Goal: Task Accomplishment & Management: Manage account settings

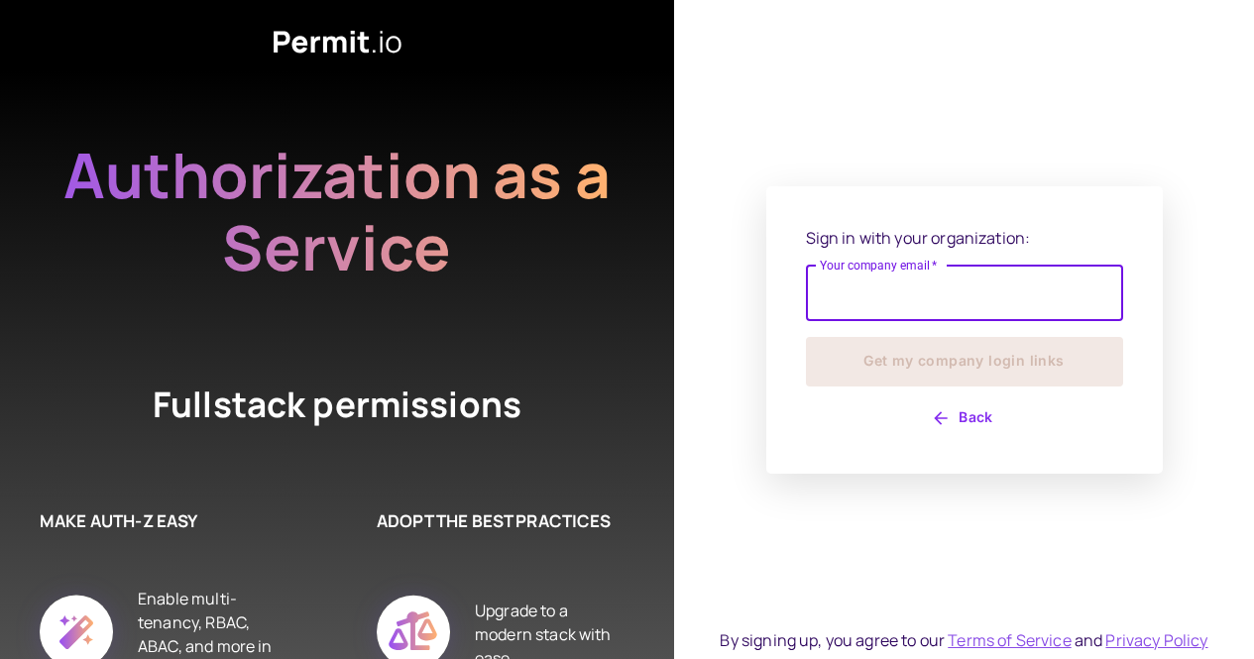
type input "**********"
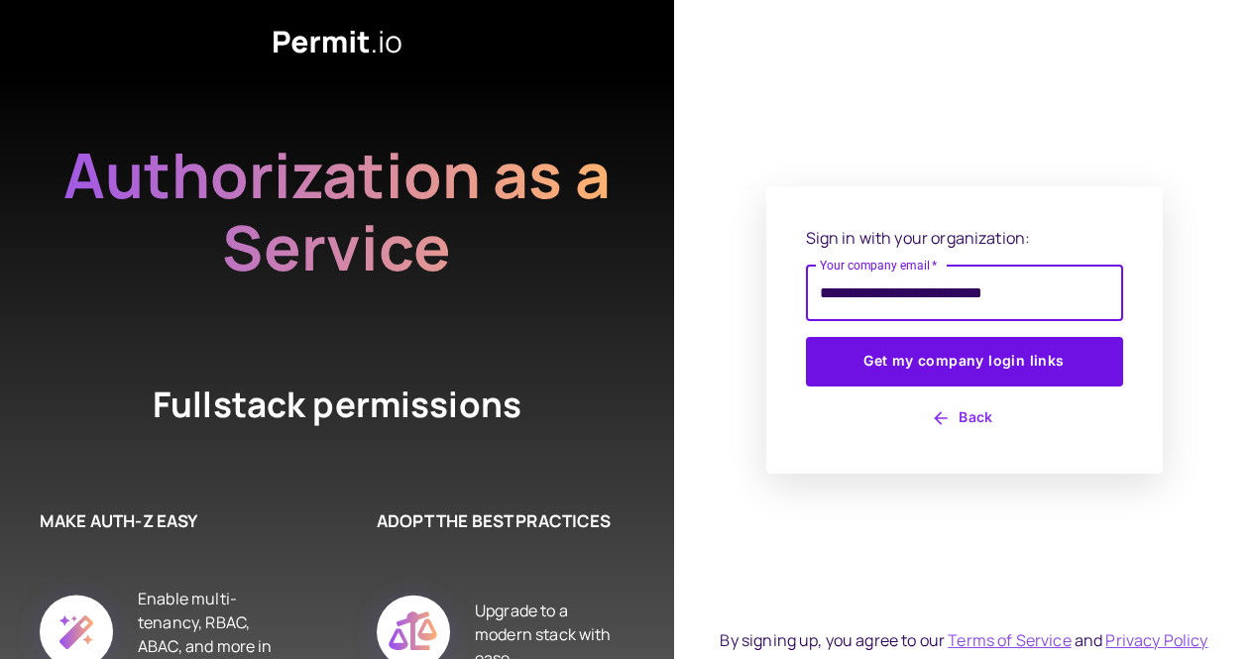
click at [806, 337] on button "Get my company login links" at bounding box center [964, 362] width 317 height 50
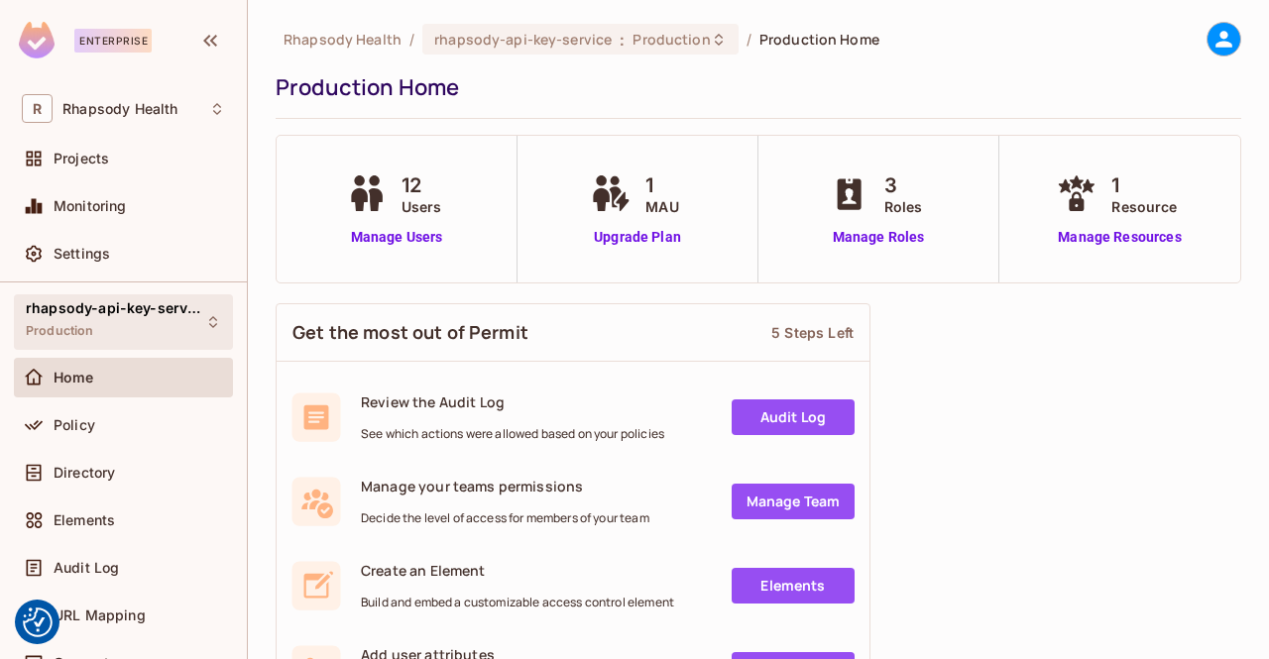
click at [151, 308] on span "rhapsody-api-key-service" at bounding box center [115, 308] width 178 height 16
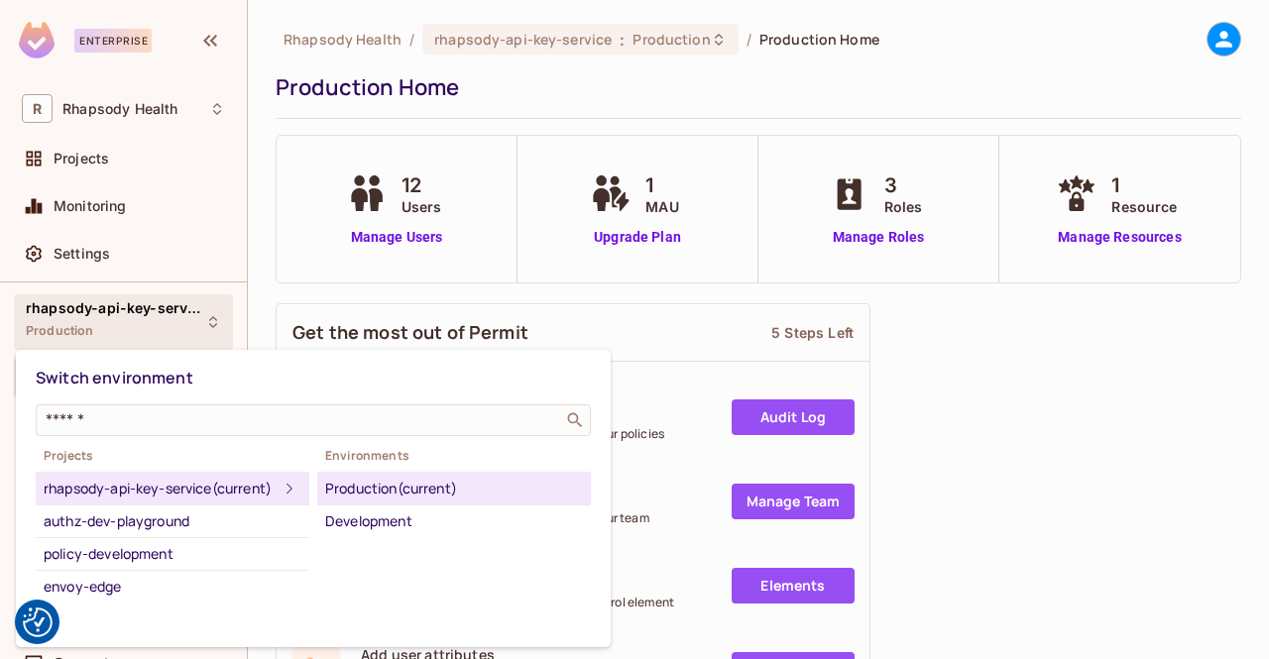
click at [188, 486] on div "rhapsody-api-key-service (current)" at bounding box center [161, 489] width 234 height 24
click at [959, 396] on div at bounding box center [634, 329] width 1269 height 659
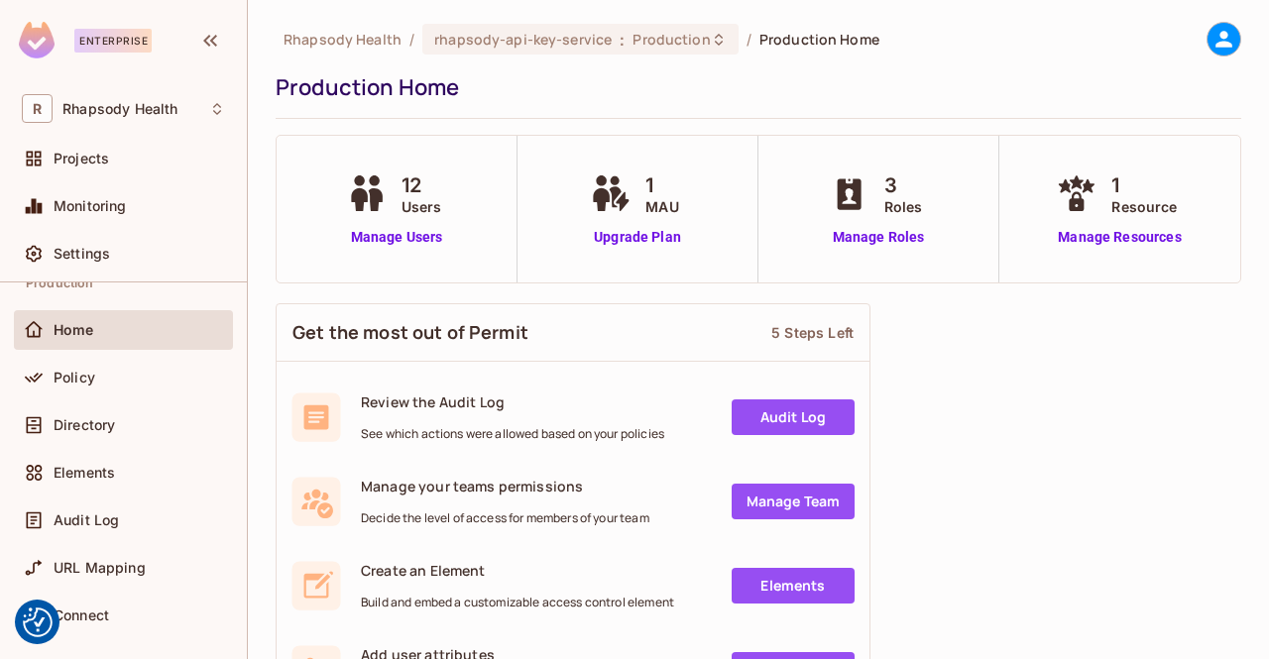
scroll to position [63, 0]
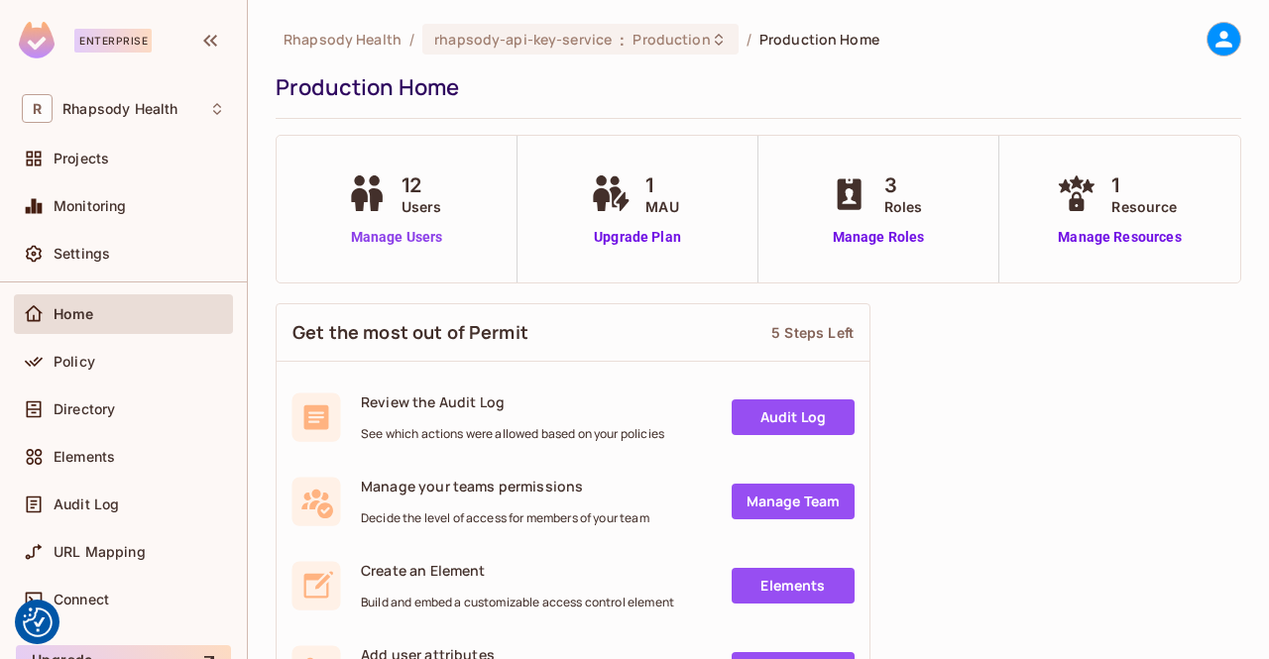
click at [391, 232] on link "Manage Users" at bounding box center [397, 237] width 110 height 21
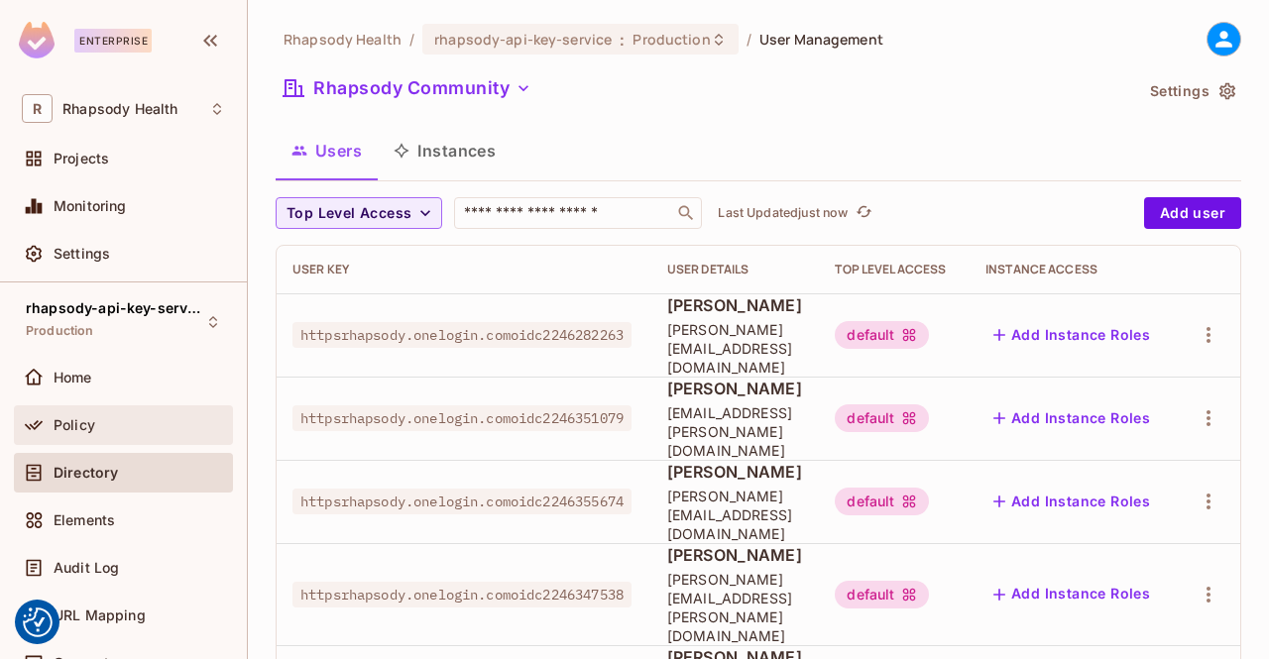
click at [148, 428] on div "Policy" at bounding box center [140, 425] width 172 height 16
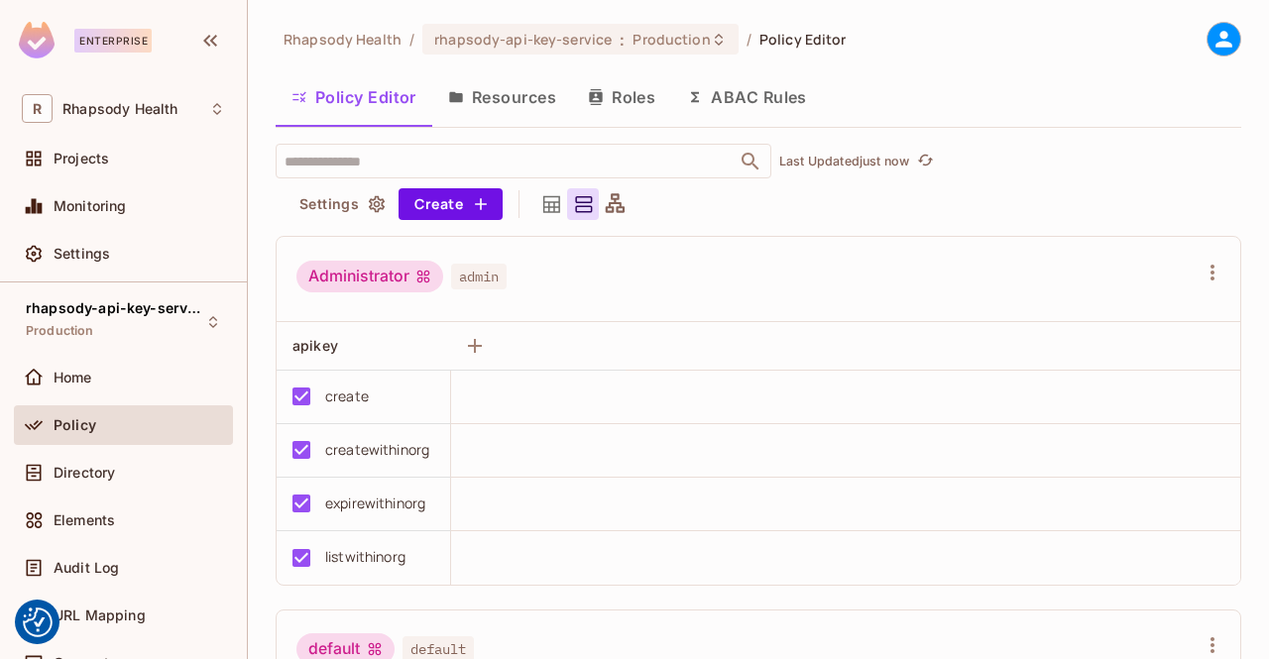
click at [525, 90] on button "Resources" at bounding box center [502, 97] width 140 height 50
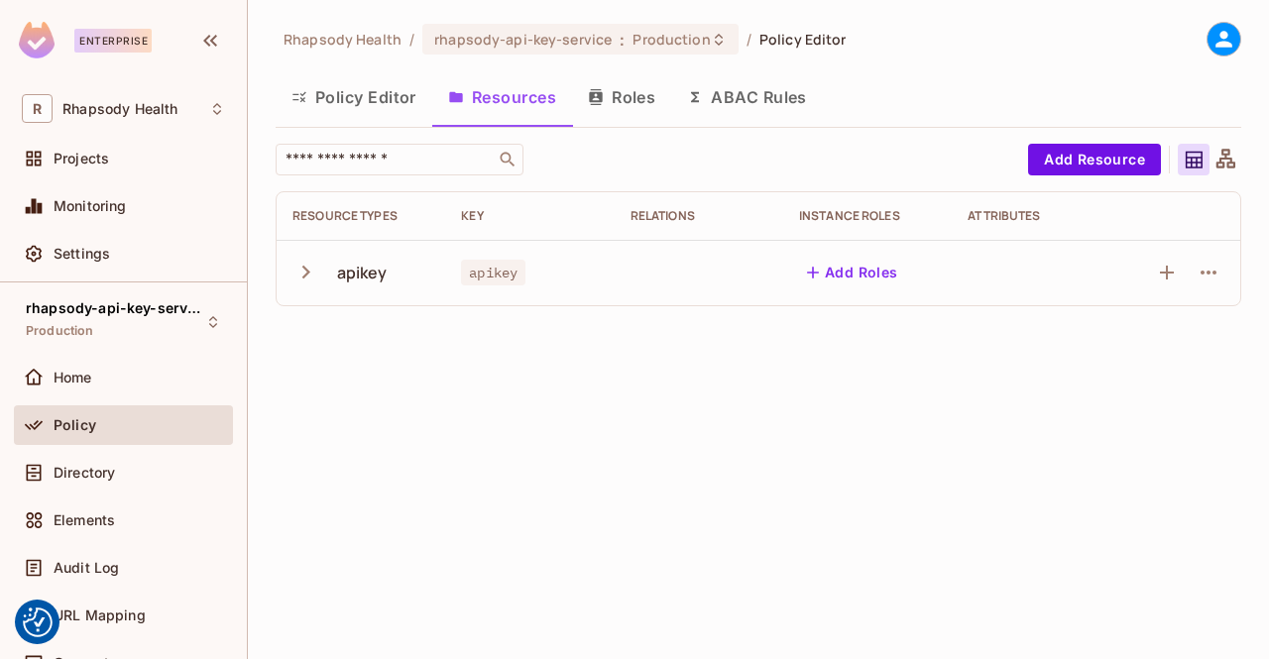
click at [642, 107] on button "Roles" at bounding box center [621, 97] width 99 height 50
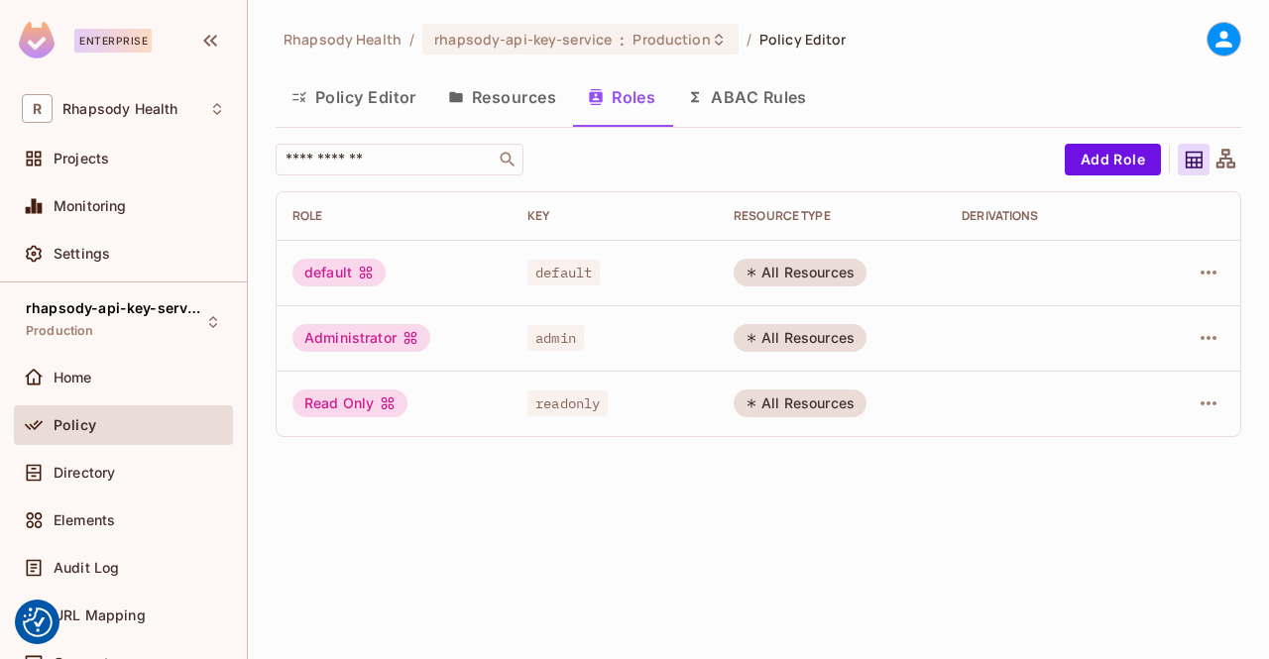
click at [766, 102] on button "ABAC Rules" at bounding box center [747, 97] width 152 height 50
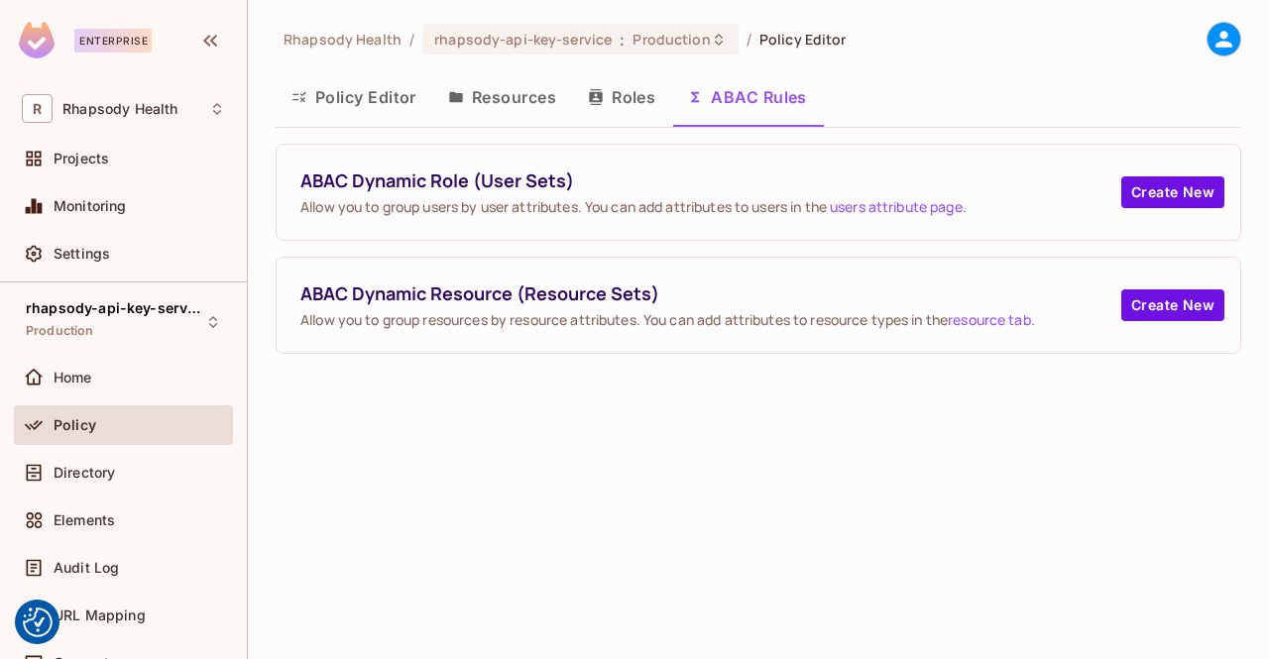
click at [373, 101] on button "Policy Editor" at bounding box center [354, 97] width 157 height 50
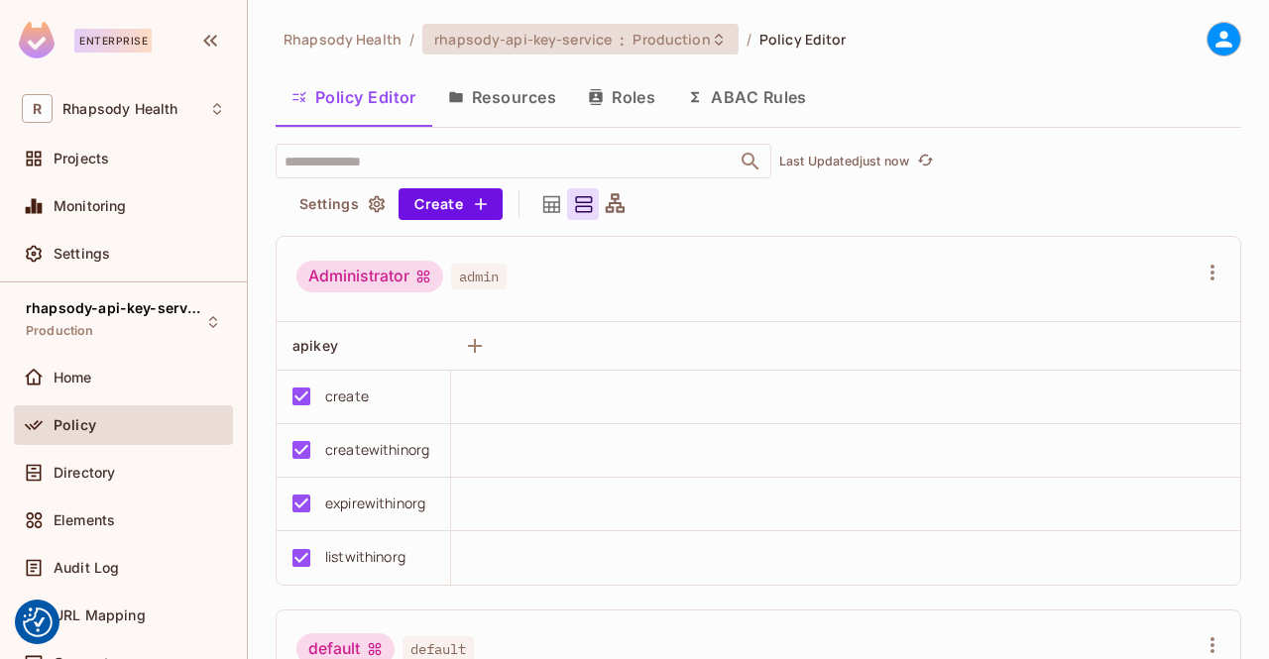
click at [711, 34] on icon at bounding box center [719, 40] width 16 height 16
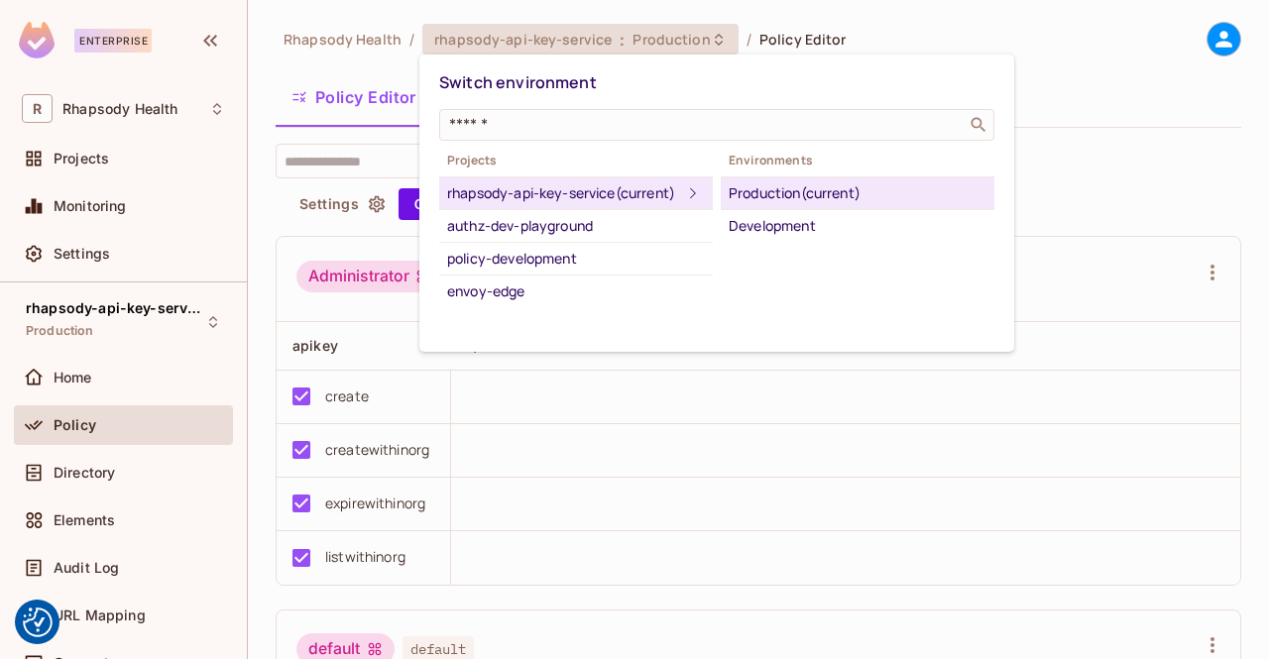
click at [703, 34] on div at bounding box center [634, 329] width 1269 height 659
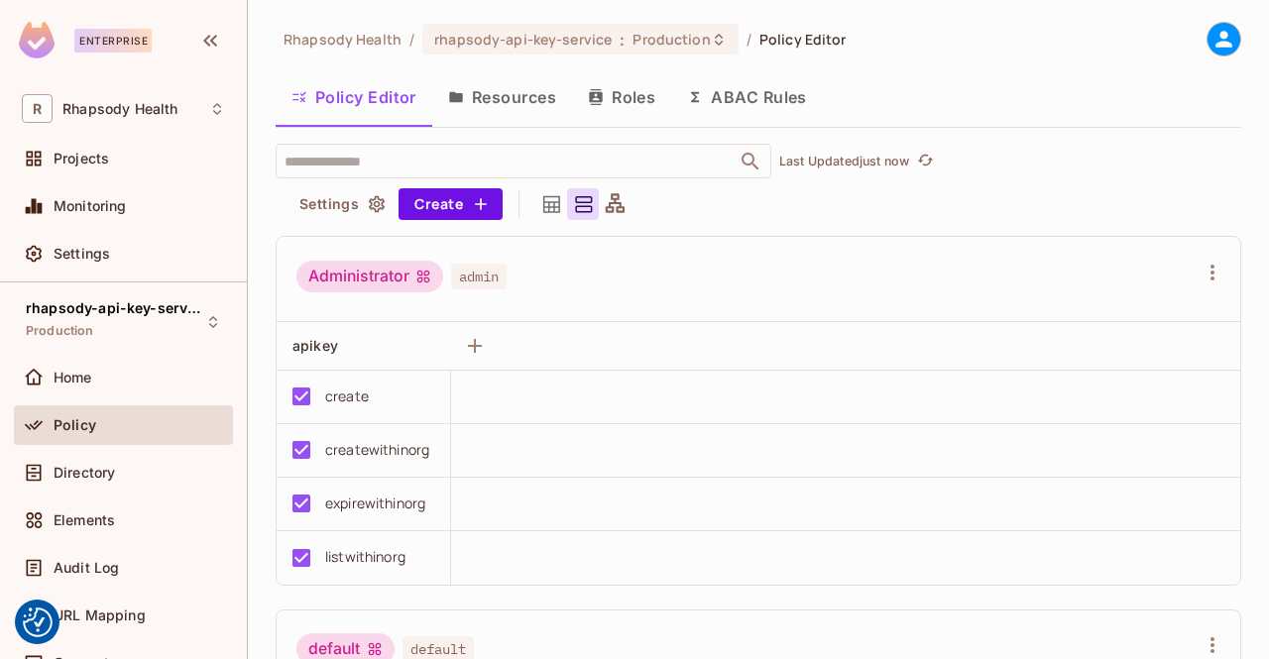
click at [556, 204] on icon at bounding box center [551, 204] width 25 height 25
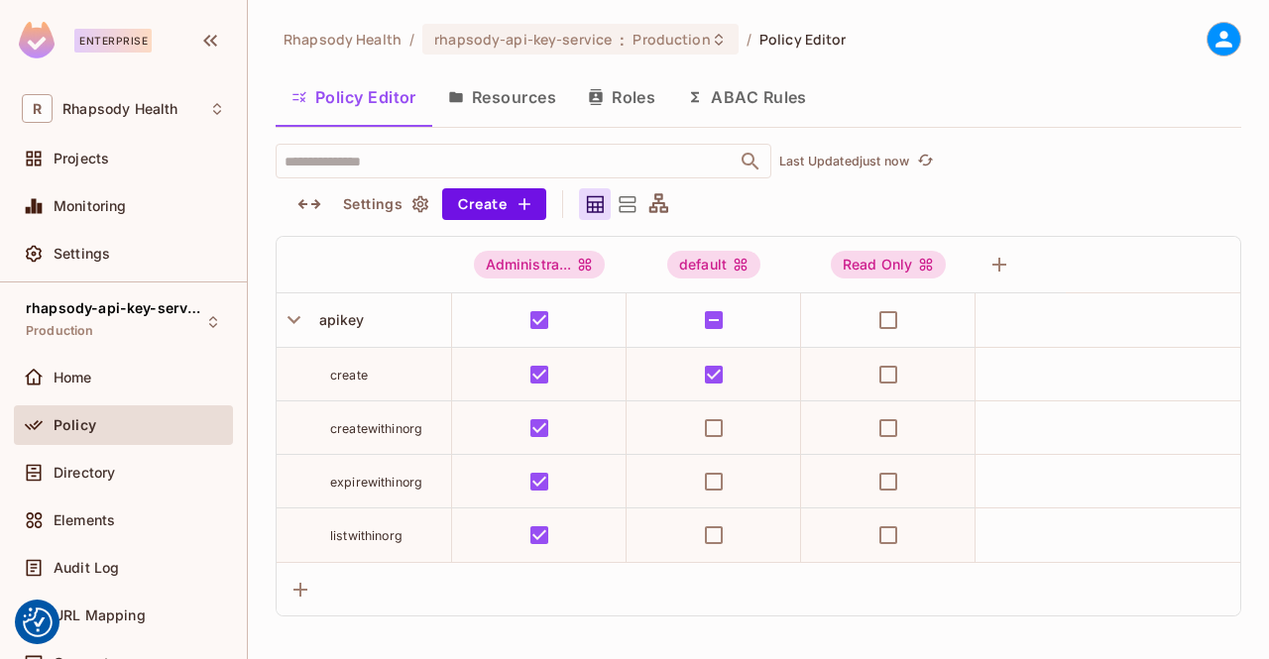
click at [664, 210] on icon at bounding box center [659, 204] width 25 height 25
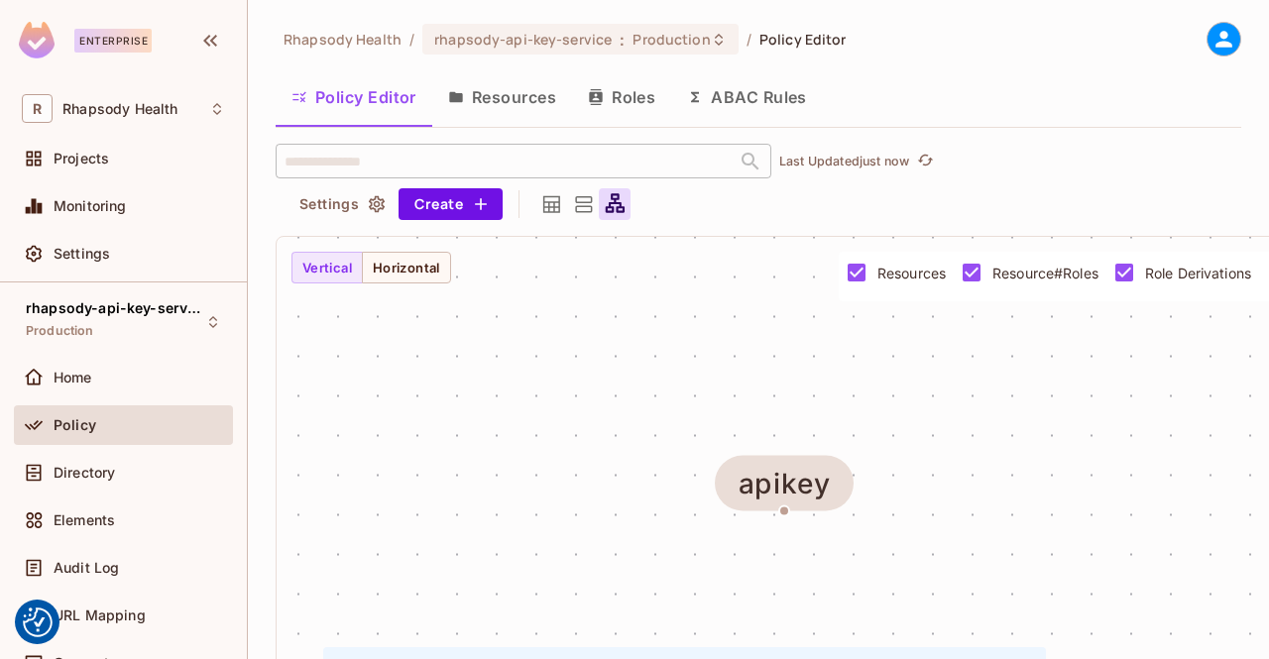
click at [550, 205] on icon at bounding box center [551, 204] width 25 height 25
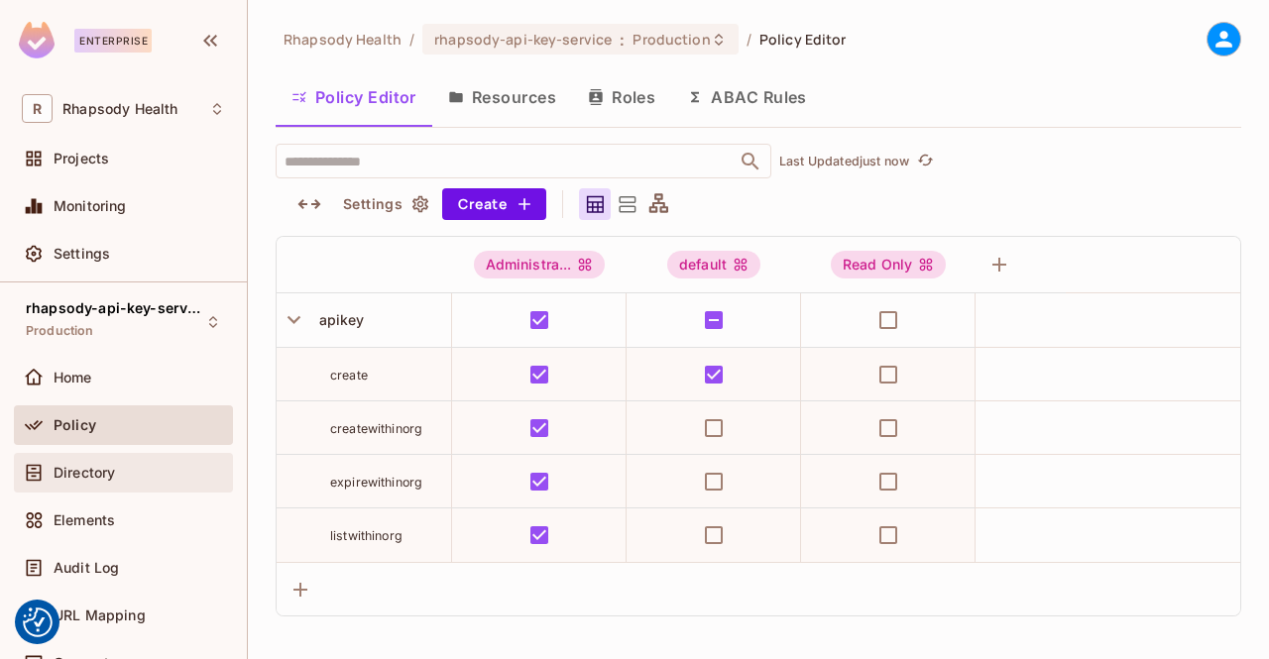
click at [147, 474] on div "Directory" at bounding box center [140, 473] width 172 height 16
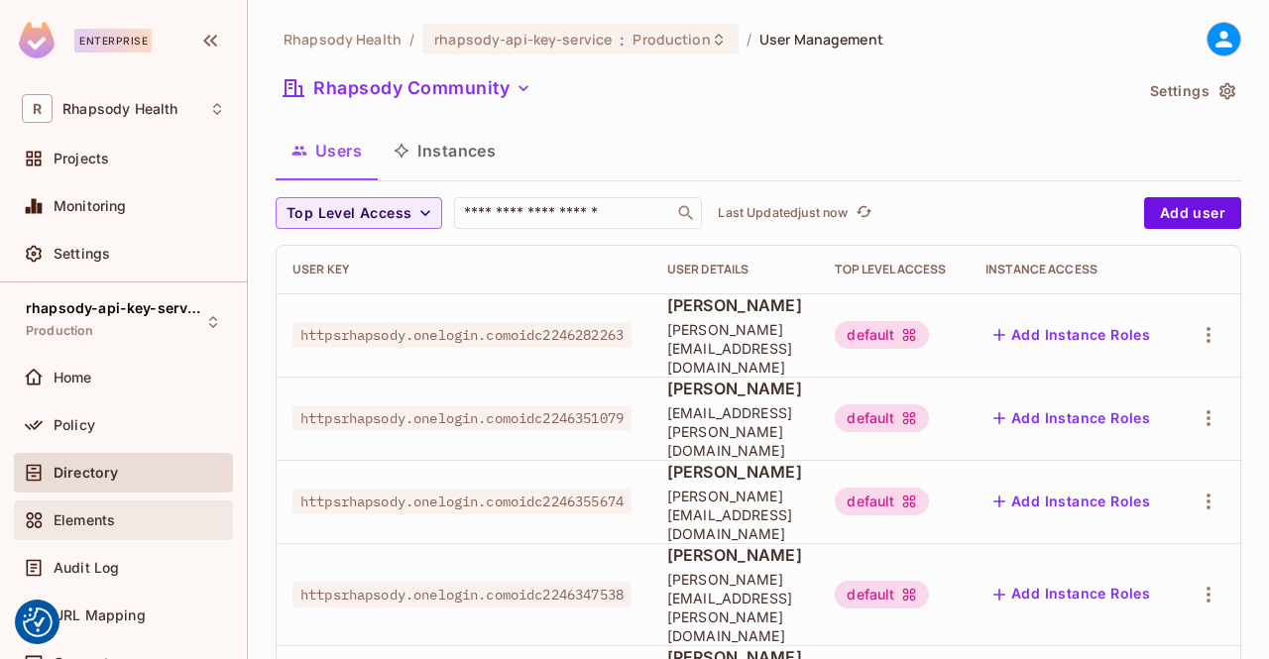
click at [163, 521] on div "Elements" at bounding box center [140, 521] width 172 height 16
